Goal: Task Accomplishment & Management: Manage account settings

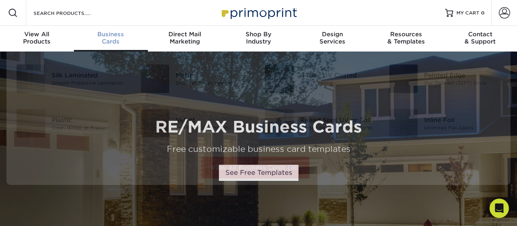
click at [111, 40] on div "Business Cards" at bounding box center [111, 38] width 74 height 15
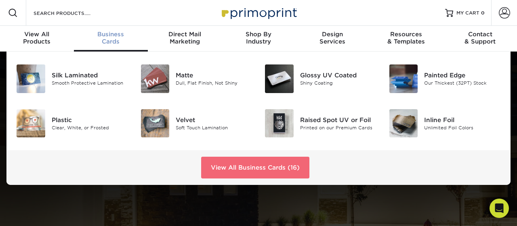
click at [221, 170] on link "View All Business Cards (16)" at bounding box center [255, 168] width 108 height 22
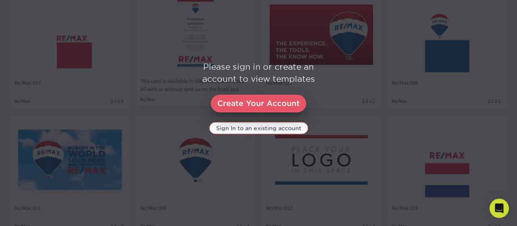
scroll to position [448, 0]
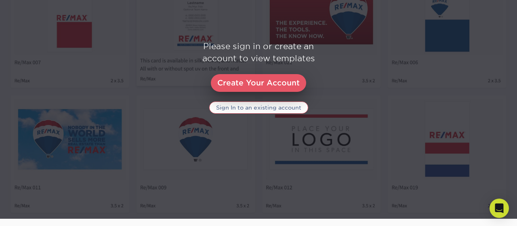
click at [261, 108] on link "Sign In to an existing account" at bounding box center [258, 108] width 99 height 12
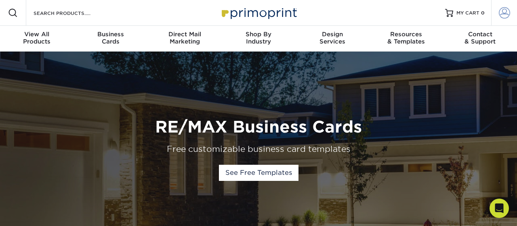
click at [505, 10] on span at bounding box center [503, 12] width 11 height 11
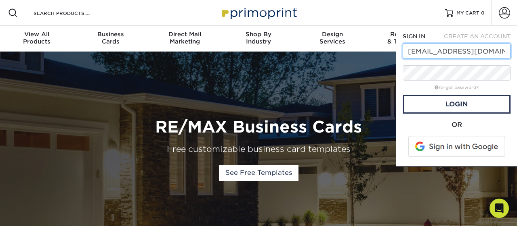
type input "sueipsueip@gmail.com"
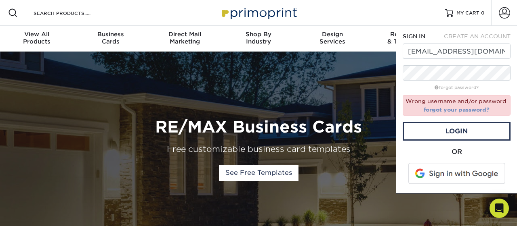
click at [452, 108] on link "forgot your password?" at bounding box center [456, 110] width 66 height 6
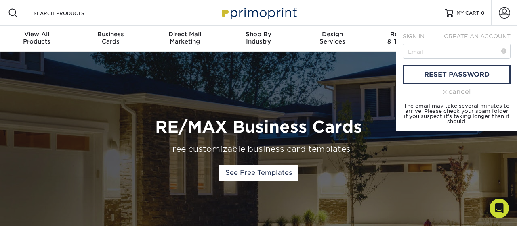
click at [457, 40] on div "CREATE AN ACCOUNT" at bounding box center [476, 36] width 80 height 8
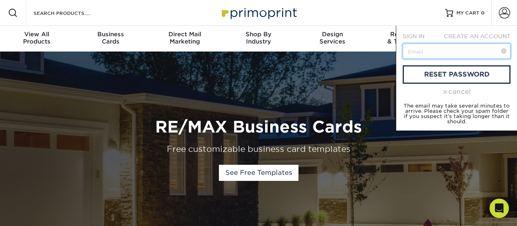
click at [463, 49] on input "text" at bounding box center [456, 51] width 108 height 15
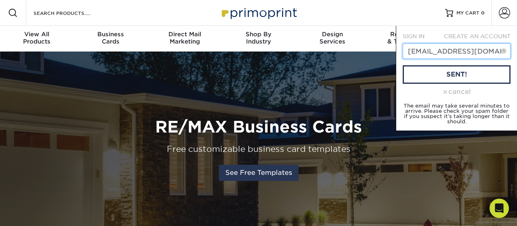
type input "sueipsueip@gmail.com"
